Goal: Task Accomplishment & Management: Use online tool/utility

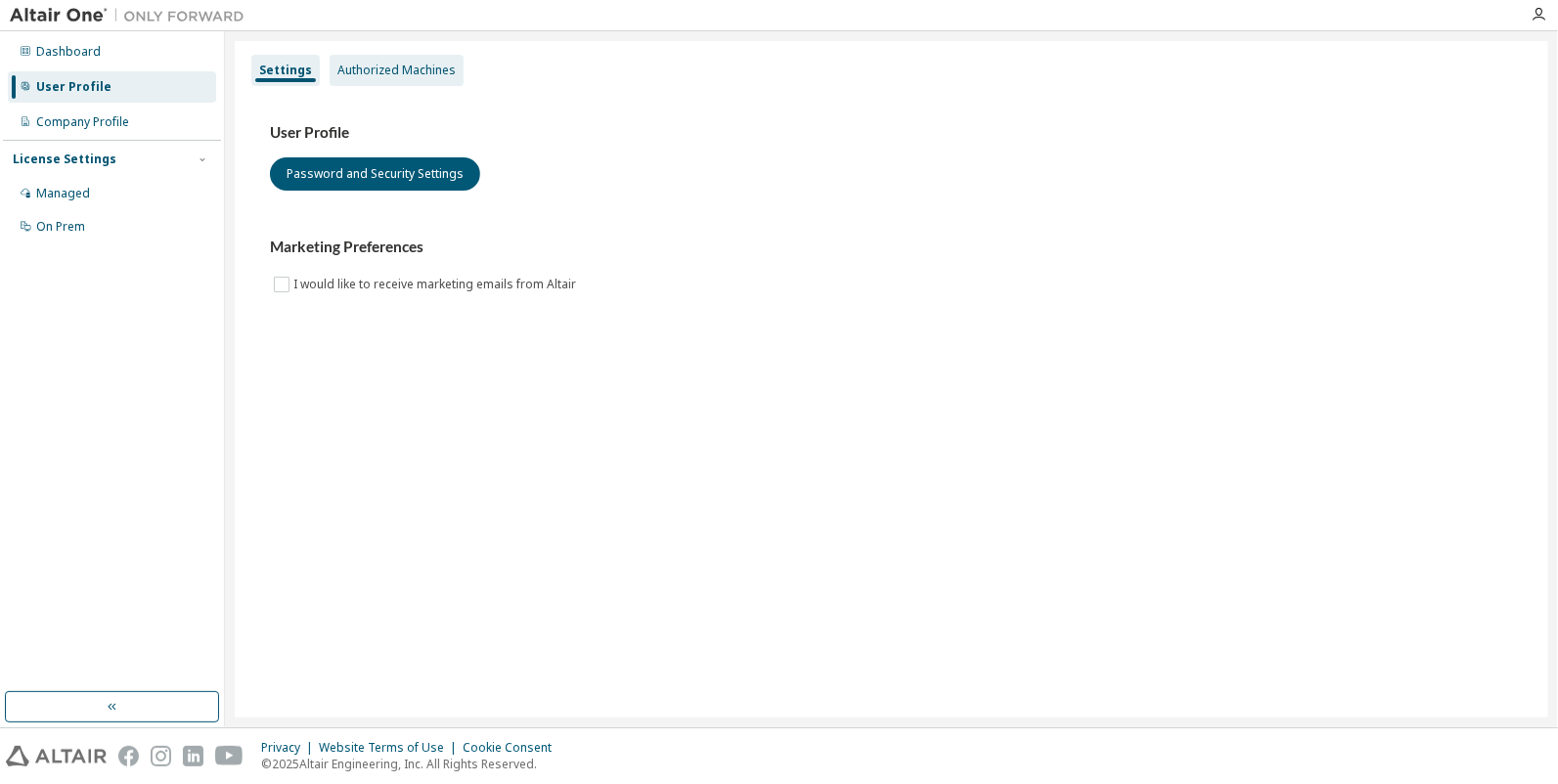
click at [372, 76] on div "Authorized Machines" at bounding box center [397, 70] width 118 height 16
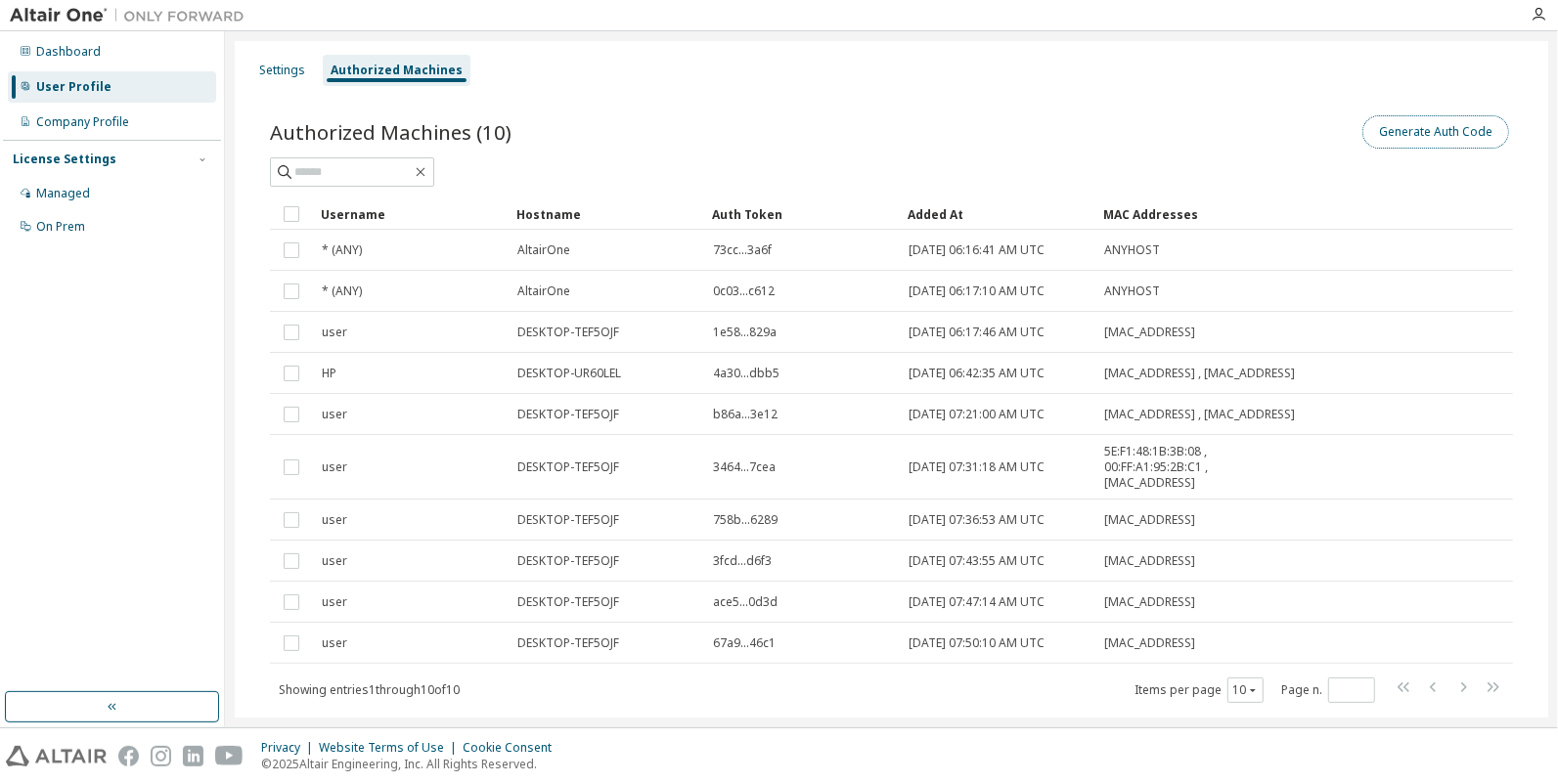
click at [1435, 128] on button "Generate Auth Code" at bounding box center [1436, 132] width 147 height 34
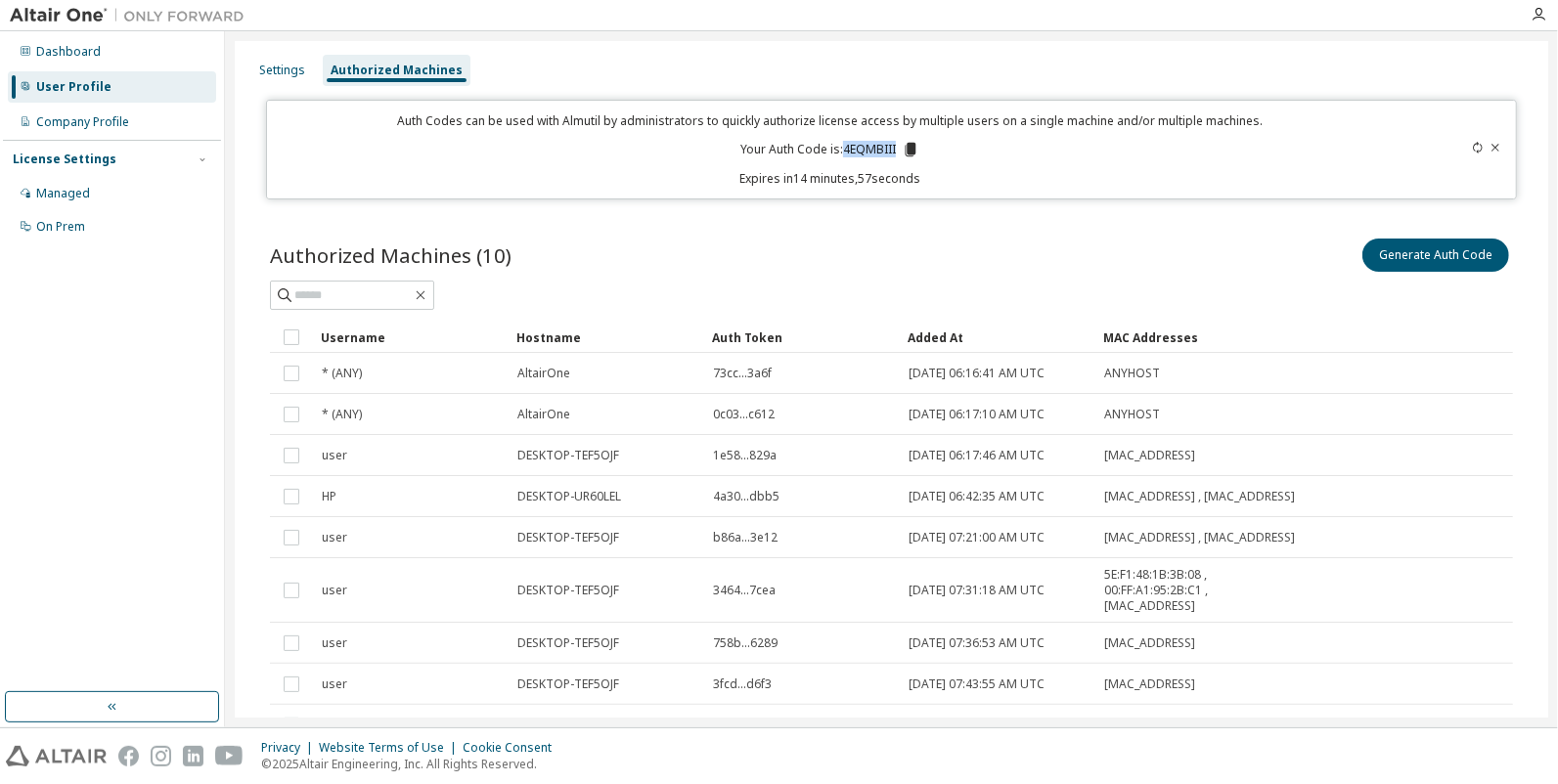
drag, startPoint x: 839, startPoint y: 147, endPoint x: 890, endPoint y: 147, distance: 51.0
click at [890, 147] on p "Your Auth Code is: 4EQMBIII" at bounding box center [830, 150] width 179 height 18
copy p "4EQMBIII"
click at [1541, 14] on icon "button" at bounding box center [1539, 15] width 16 height 16
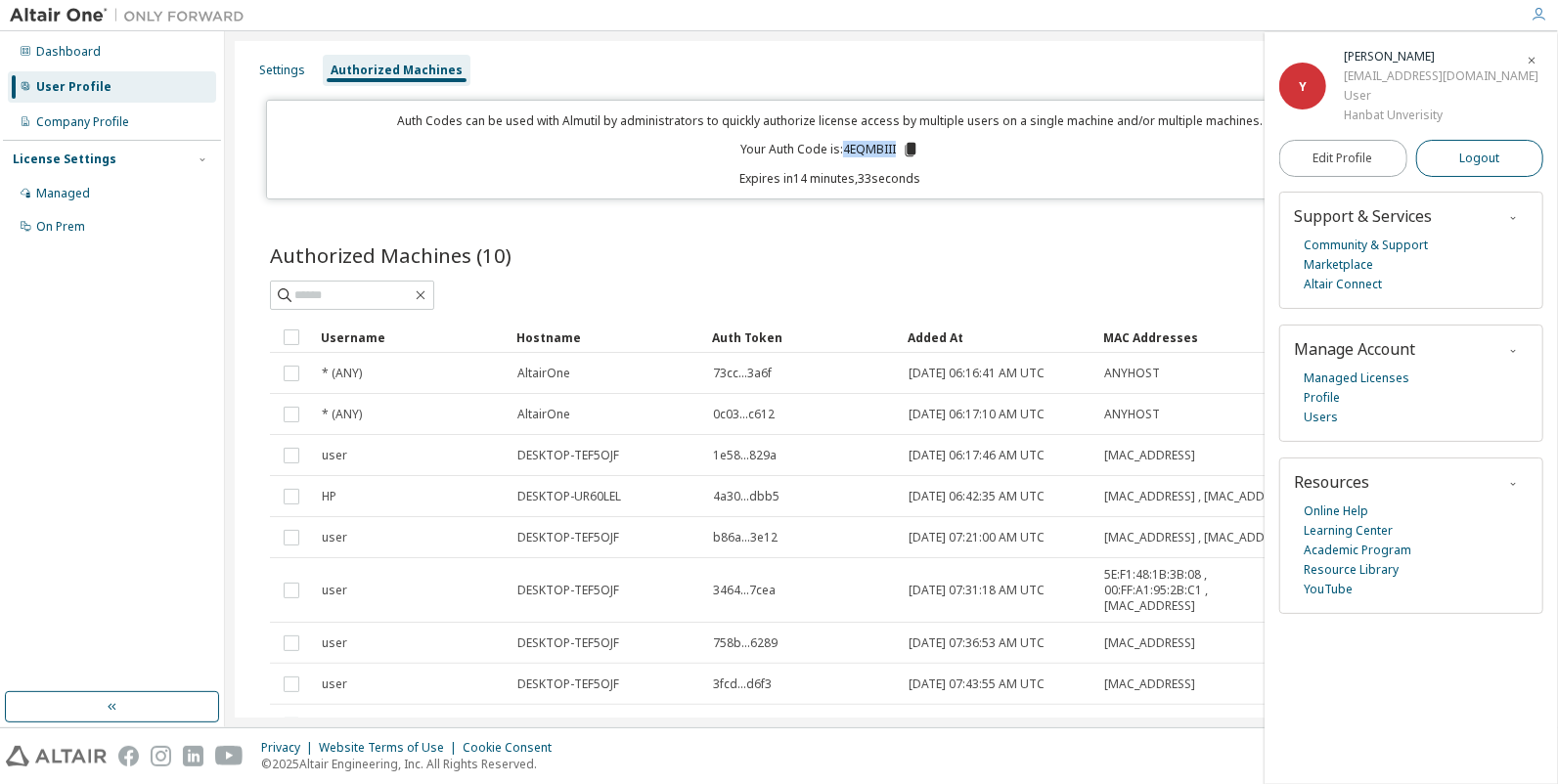
click at [1470, 166] on span "Logout" at bounding box center [1479, 159] width 40 height 20
